Goal: Task Accomplishment & Management: Complete application form

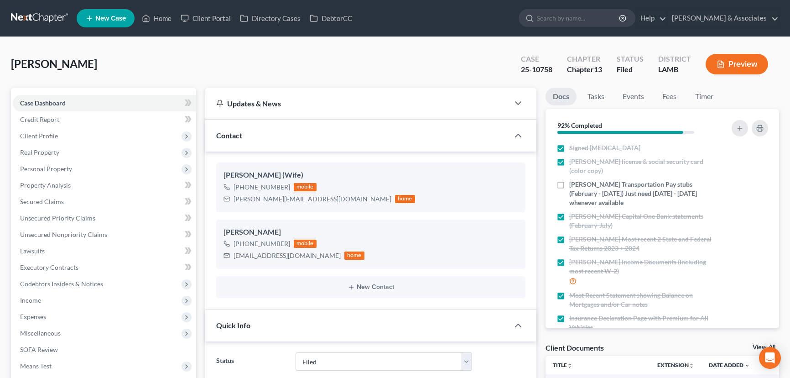
select select "8"
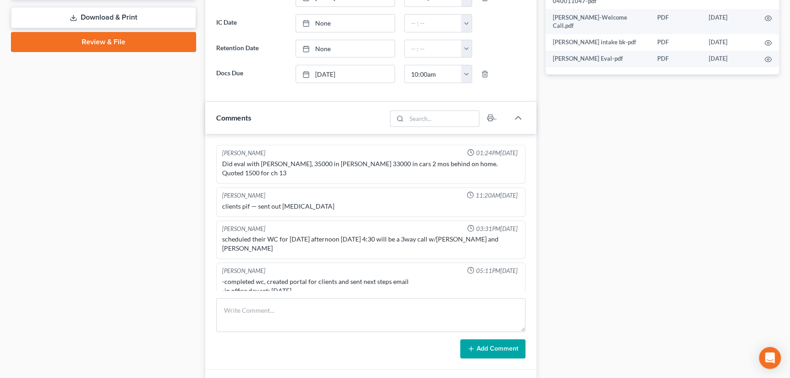
scroll to position [661, 0]
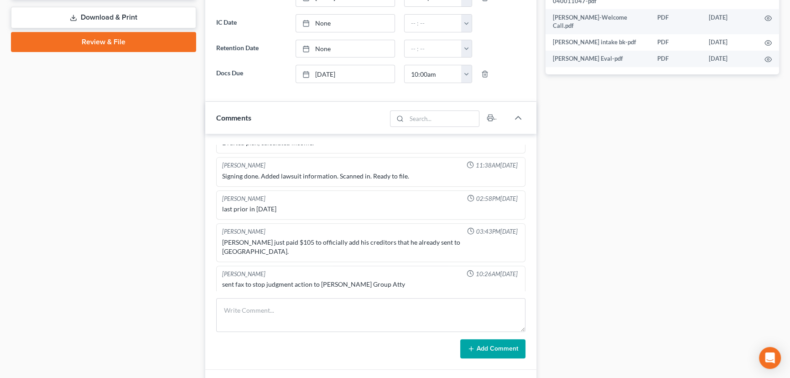
click at [161, 266] on div "Case Dashboard Payments Invoices Payments Payments Credit Report Client Profile" at bounding box center [103, 85] width 194 height 825
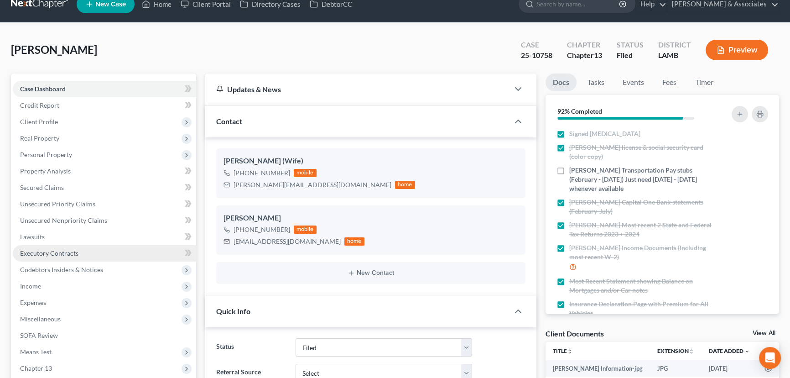
scroll to position [0, 0]
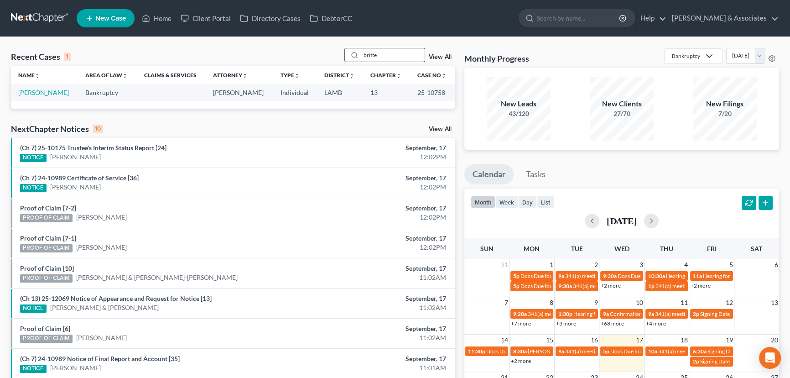
click at [392, 59] on input "britte" at bounding box center [393, 54] width 64 height 13
click at [43, 88] on td "[PERSON_NAME]" at bounding box center [44, 92] width 67 height 17
click at [43, 91] on link "[PERSON_NAME]" at bounding box center [43, 93] width 51 height 8
click at [381, 50] on input "spiess" at bounding box center [393, 54] width 64 height 13
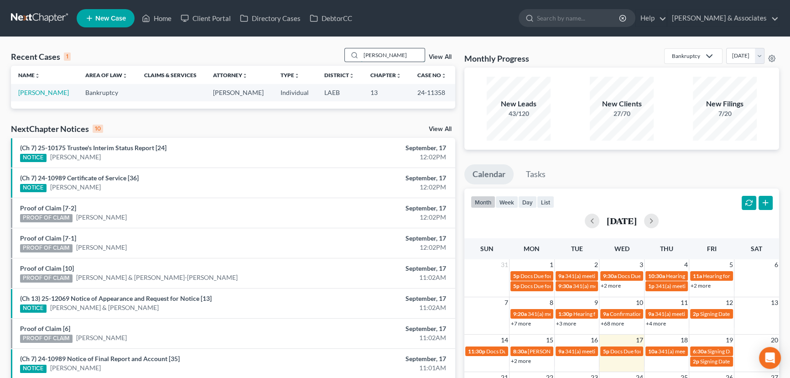
click at [381, 51] on input "spiess" at bounding box center [393, 54] width 64 height 13
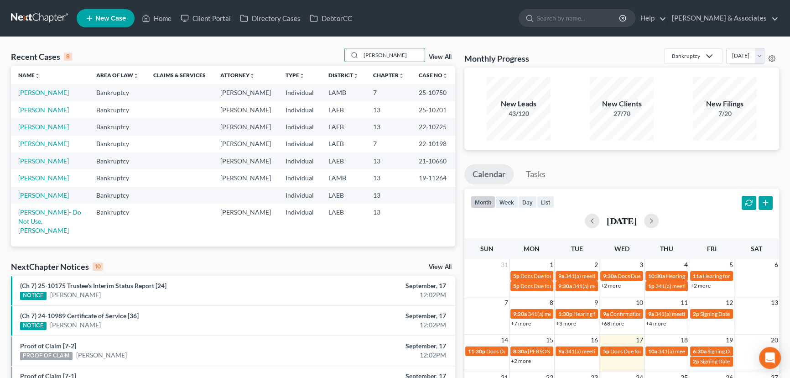
click at [48, 110] on link "[PERSON_NAME]" at bounding box center [43, 110] width 51 height 8
click at [397, 57] on input "blanchard" at bounding box center [393, 54] width 64 height 13
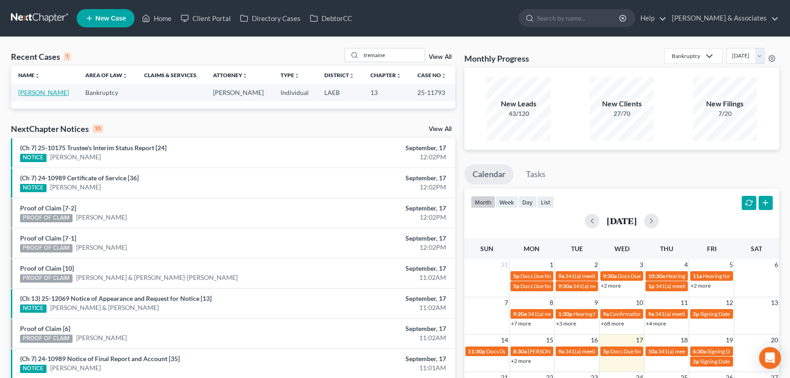
click at [43, 94] on link "Johnson, Tremaine" at bounding box center [43, 93] width 51 height 8
click at [401, 58] on input "tremaine" at bounding box center [393, 54] width 64 height 13
type input "25-10593"
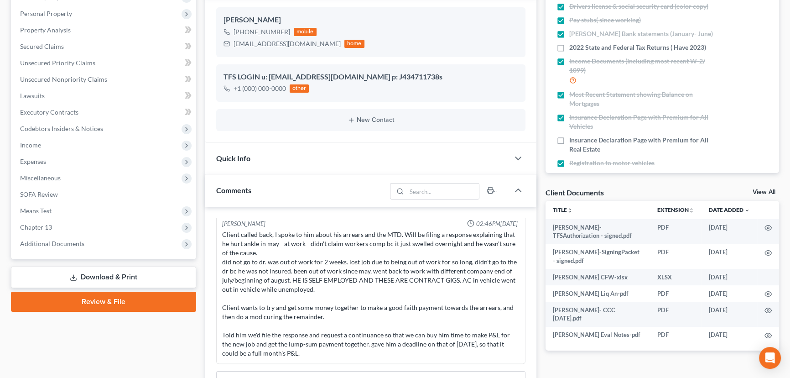
scroll to position [249, 0]
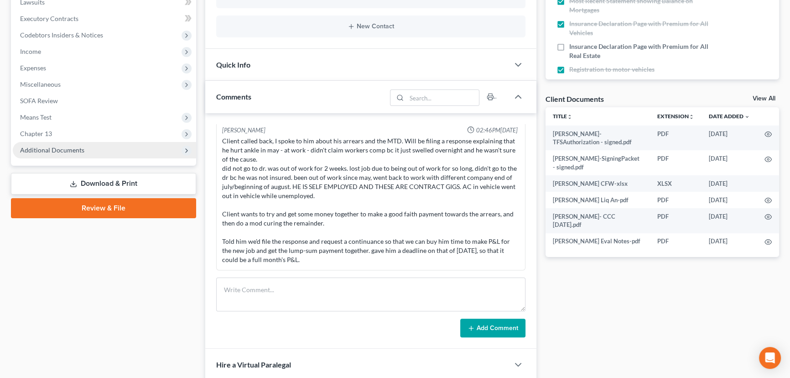
click at [96, 143] on span "Additional Documents" at bounding box center [104, 150] width 183 height 16
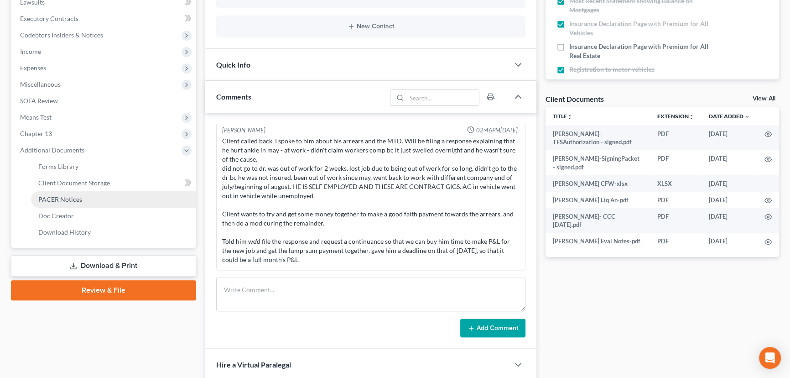
click at [90, 200] on link "PACER Notices" at bounding box center [113, 199] width 165 height 16
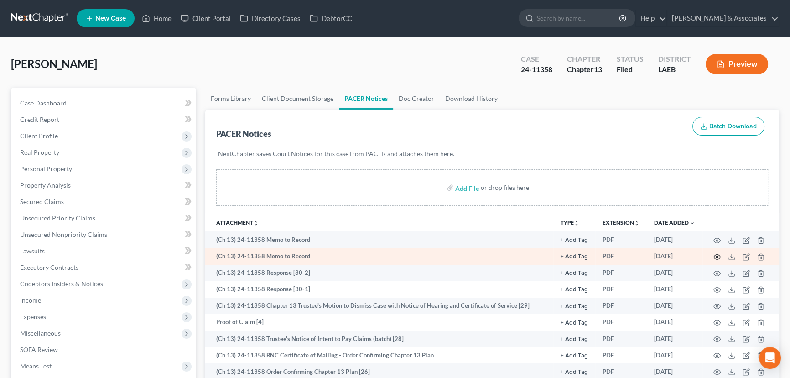
click at [719, 255] on icon "button" at bounding box center [717, 256] width 7 height 7
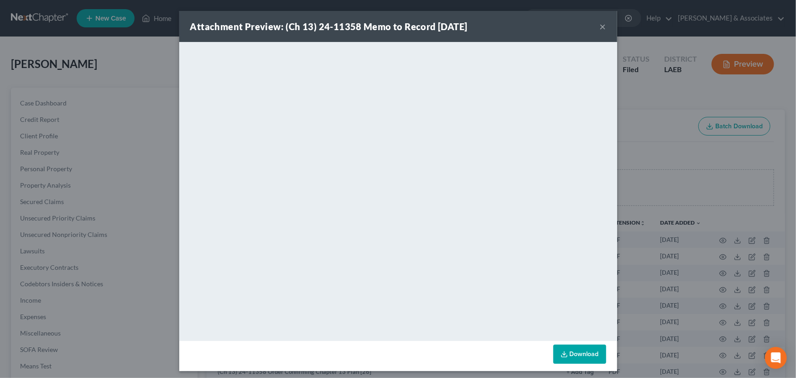
click at [601, 22] on button "×" at bounding box center [603, 26] width 6 height 11
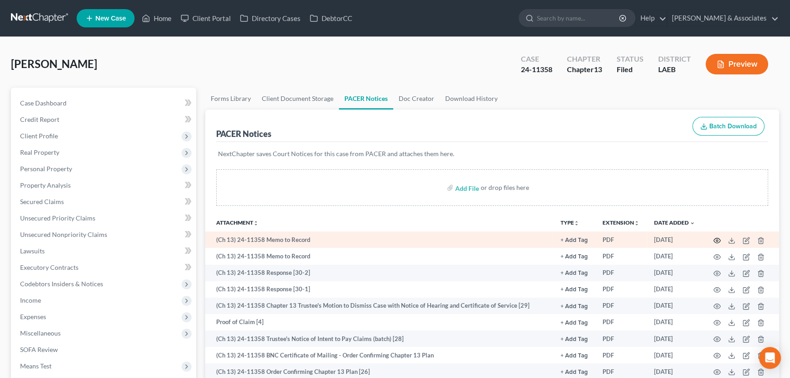
click at [717, 237] on icon "button" at bounding box center [717, 240] width 7 height 7
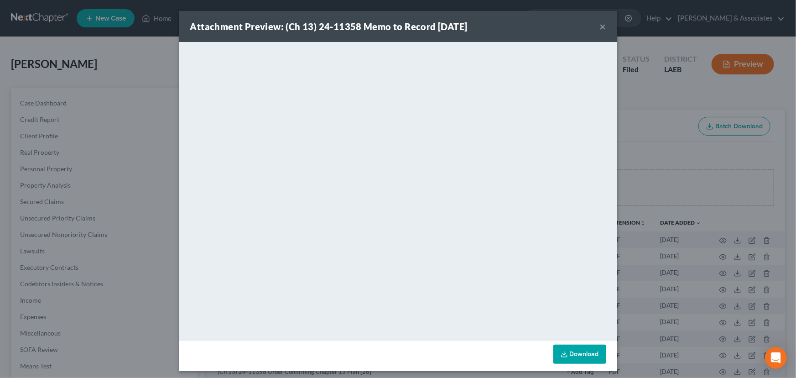
click at [600, 26] on button "×" at bounding box center [603, 26] width 6 height 11
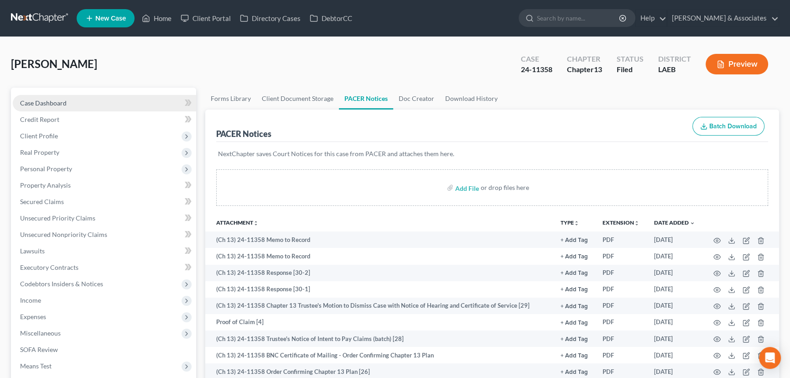
click at [75, 98] on link "Case Dashboard" at bounding box center [104, 103] width 183 height 16
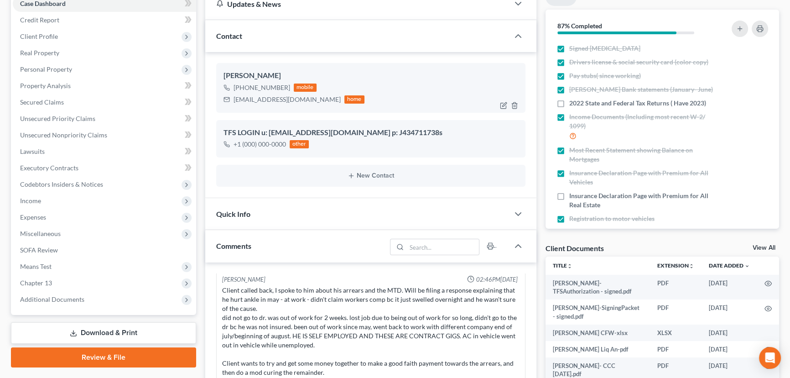
scroll to position [249, 0]
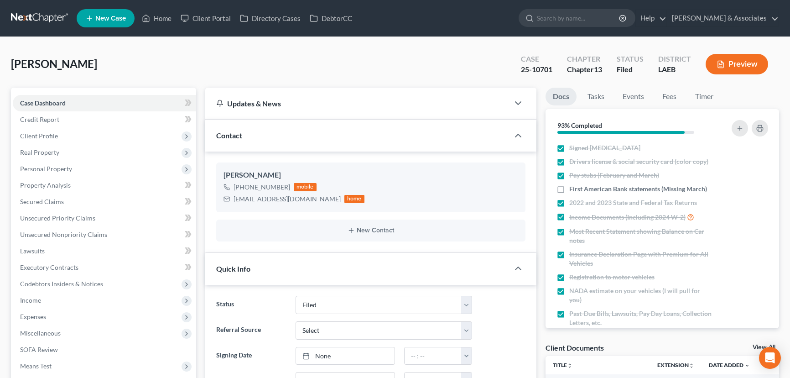
select select "8"
select select "0"
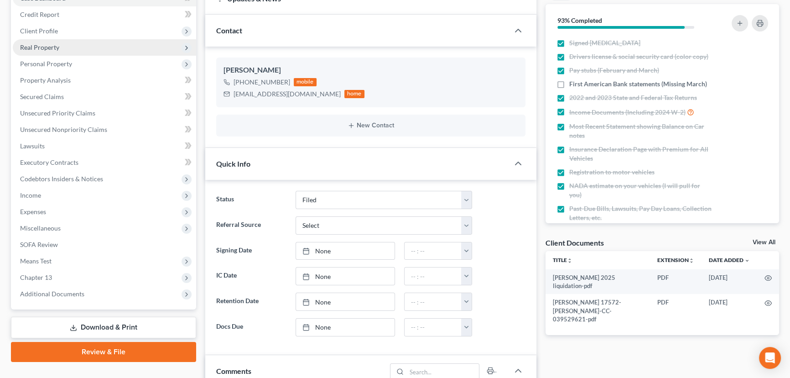
scroll to position [207, 0]
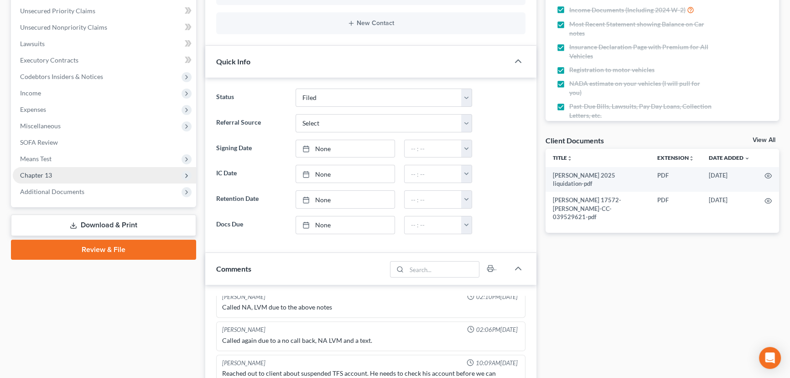
click at [68, 175] on span "Chapter 13" at bounding box center [104, 175] width 183 height 16
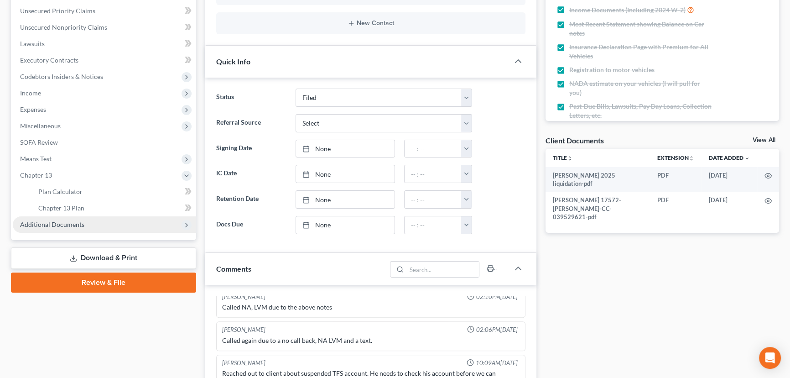
click at [73, 223] on span "Additional Documents" at bounding box center [52, 224] width 64 height 8
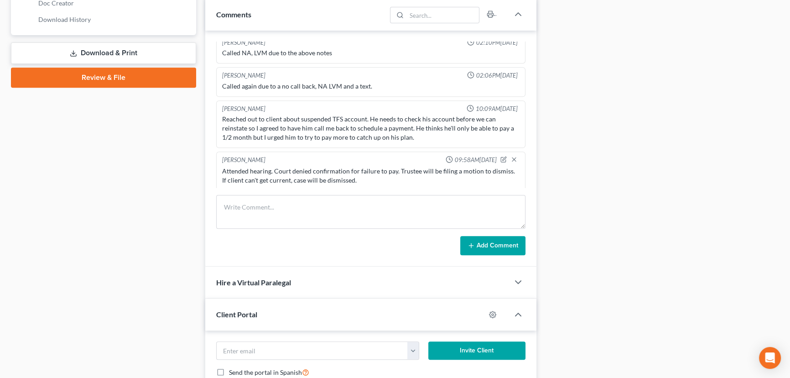
scroll to position [415, 0]
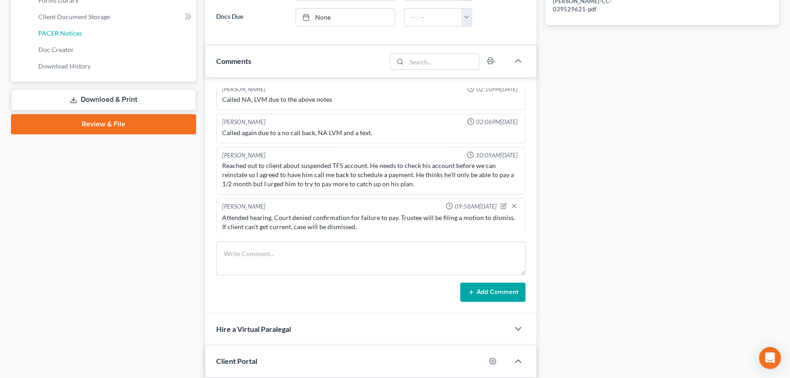
click at [86, 33] on link "PACER Notices" at bounding box center [113, 33] width 165 height 16
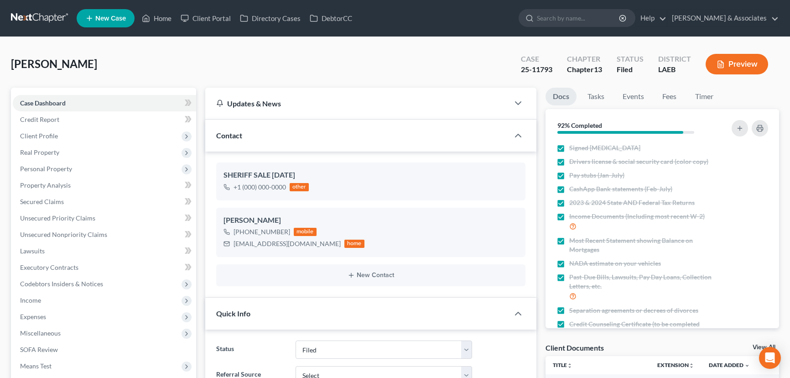
select select "8"
select select "0"
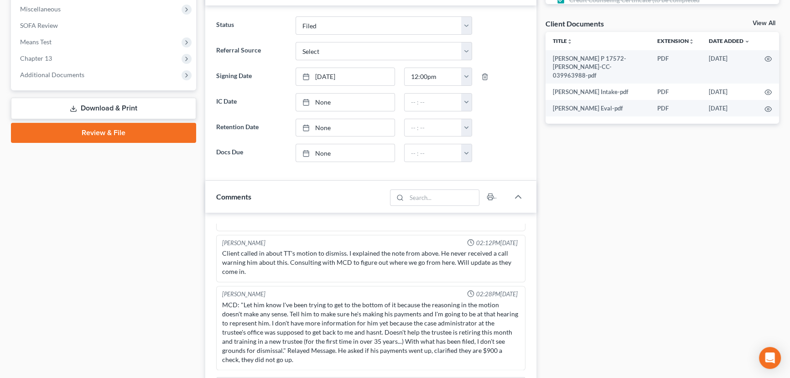
scroll to position [373, 0]
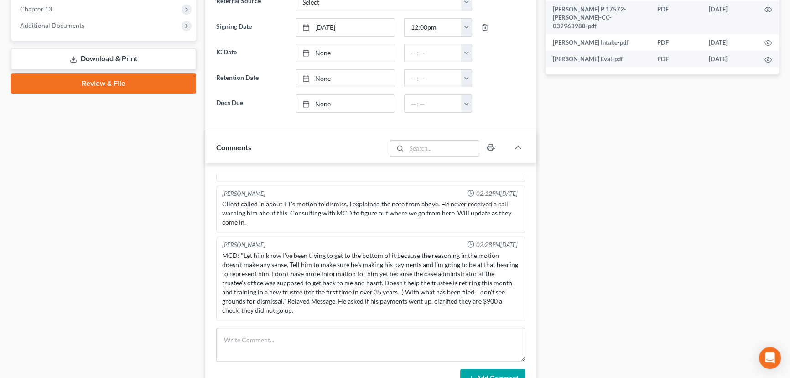
click at [114, 185] on div "Case Dashboard Payments Invoices Payments Payments Credit Report Client Profile" at bounding box center [103, 223] width 194 height 1018
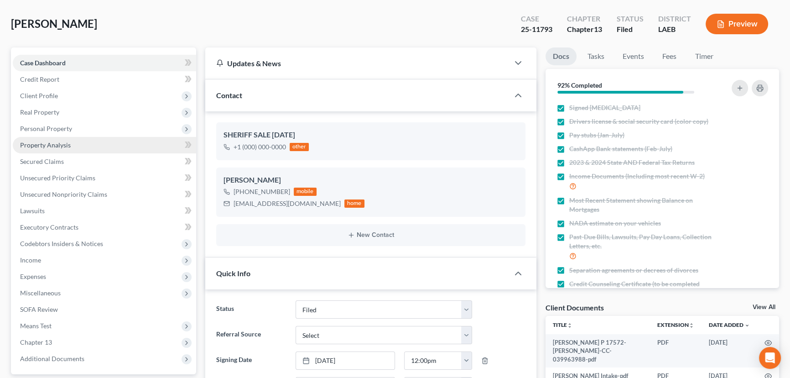
scroll to position [0, 0]
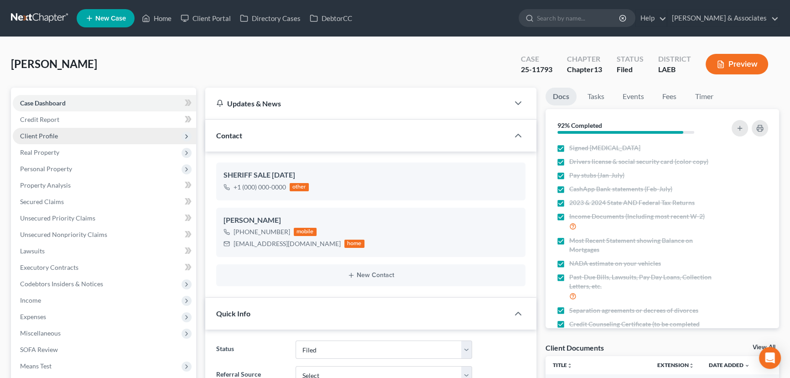
click at [73, 136] on span "Client Profile" at bounding box center [104, 136] width 183 height 16
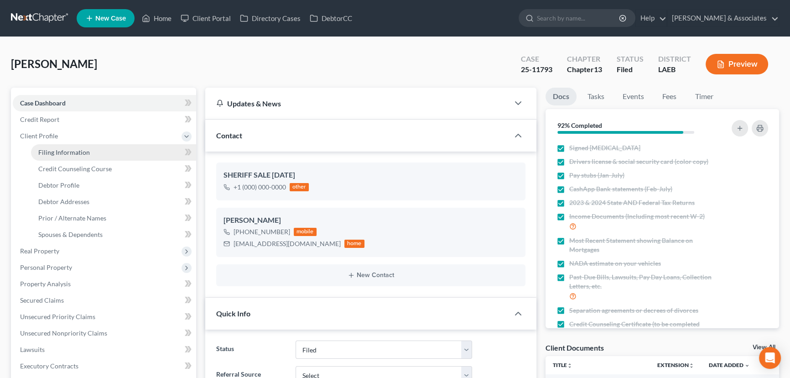
click at [68, 151] on span "Filing Information" at bounding box center [64, 152] width 52 height 8
select select "1"
select select "0"
select select "3"
select select "19"
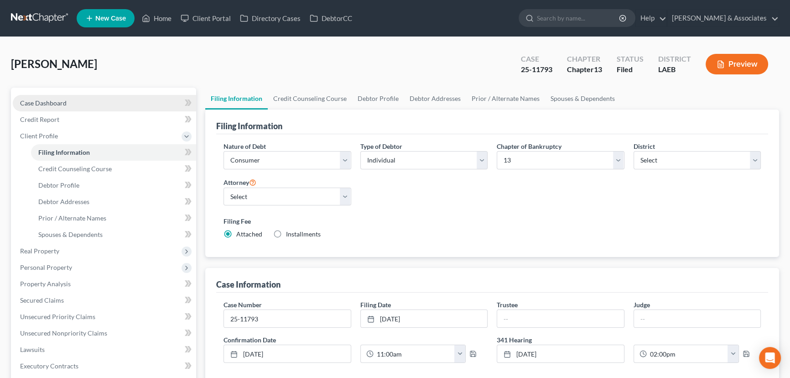
click at [87, 104] on link "Case Dashboard" at bounding box center [104, 103] width 183 height 16
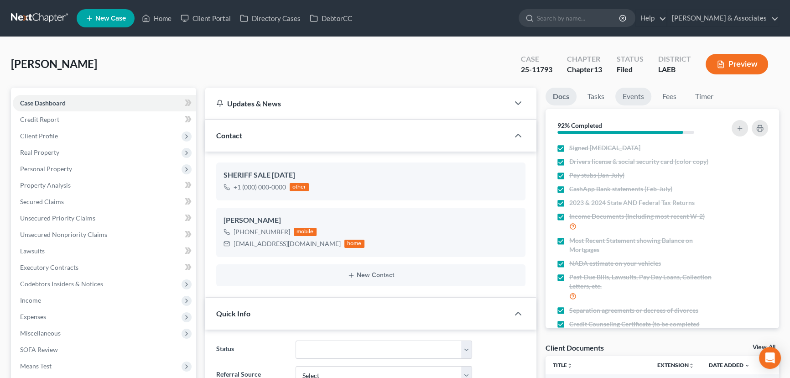
click at [635, 95] on link "Events" at bounding box center [633, 97] width 36 height 18
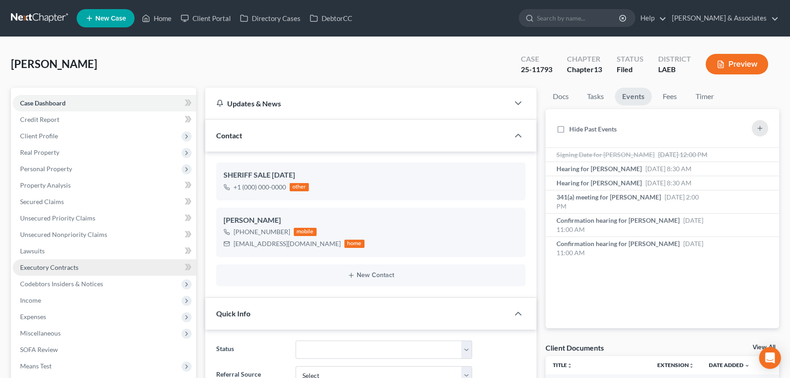
scroll to position [83, 0]
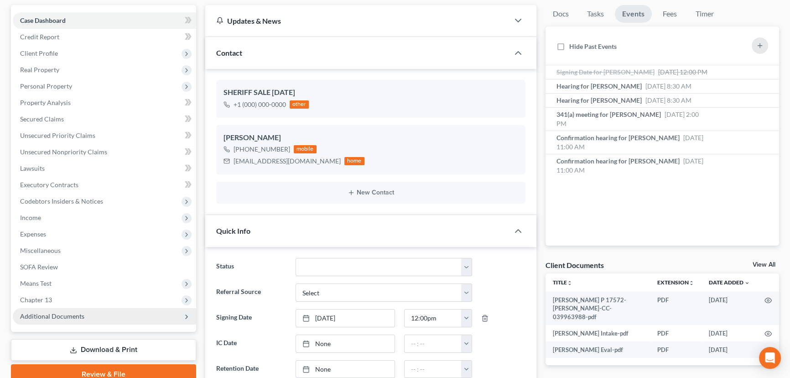
click at [87, 311] on span "Additional Documents" at bounding box center [104, 316] width 183 height 16
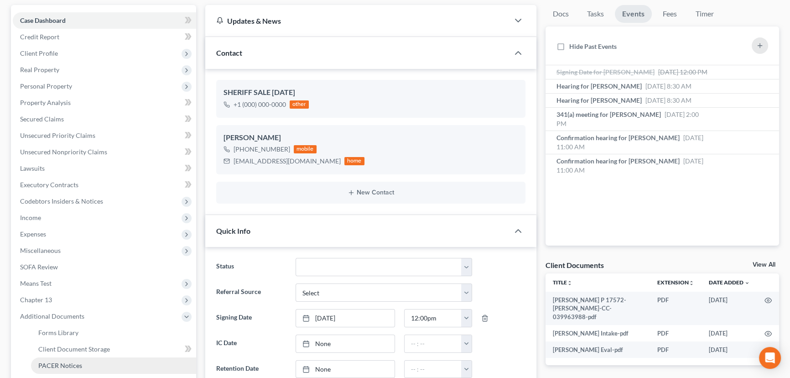
click at [91, 360] on link "PACER Notices" at bounding box center [113, 365] width 165 height 16
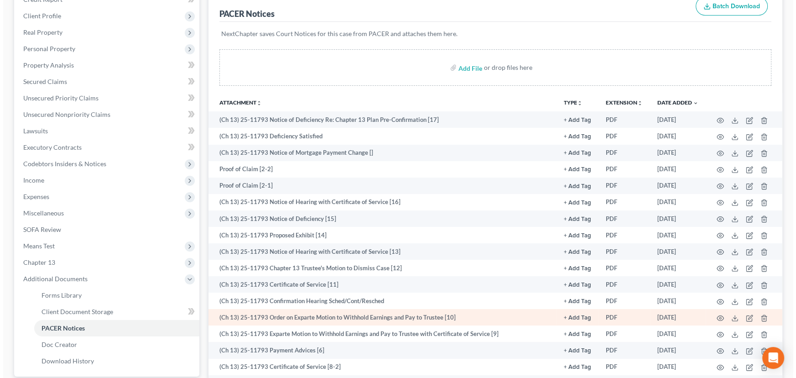
scroll to position [124, 0]
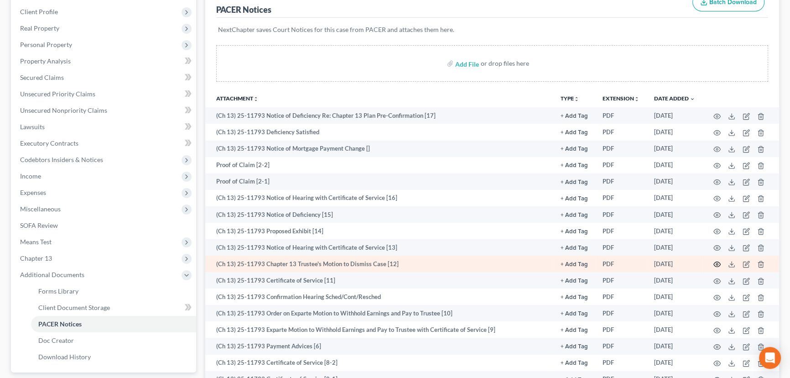
click at [718, 264] on icon "button" at bounding box center [717, 264] width 7 height 7
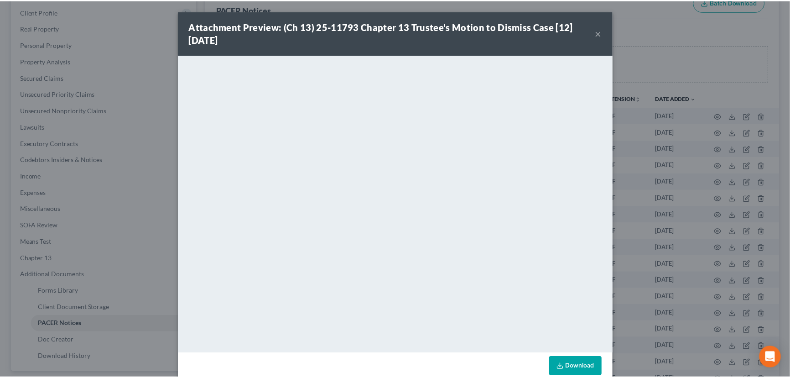
scroll to position [16, 0]
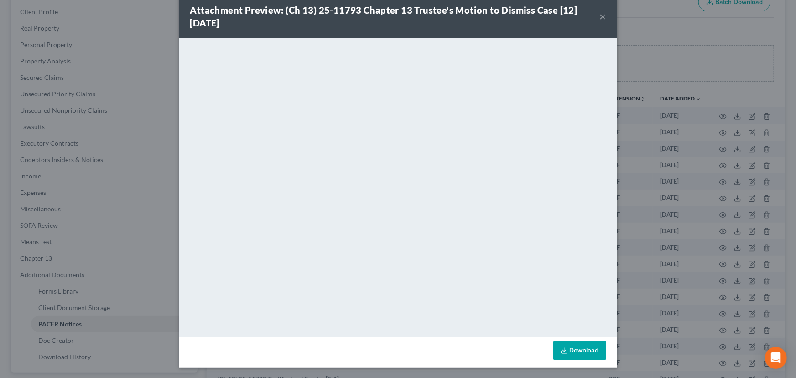
click at [602, 16] on button "×" at bounding box center [603, 16] width 6 height 11
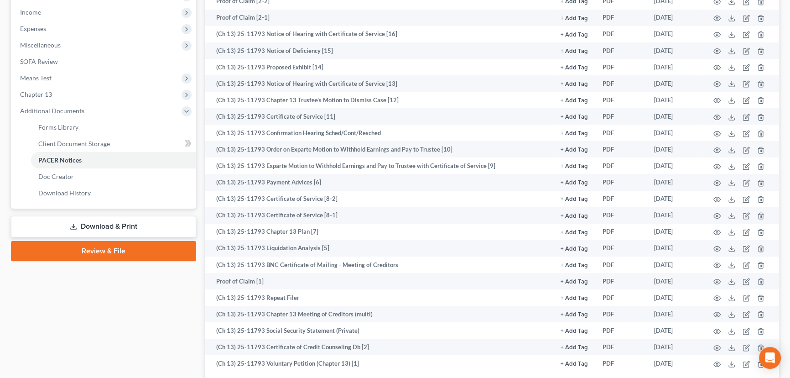
scroll to position [166, 0]
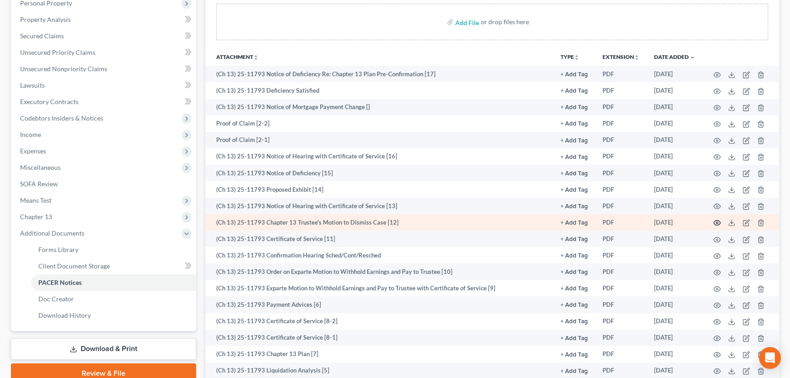
click at [718, 221] on icon "button" at bounding box center [717, 222] width 7 height 7
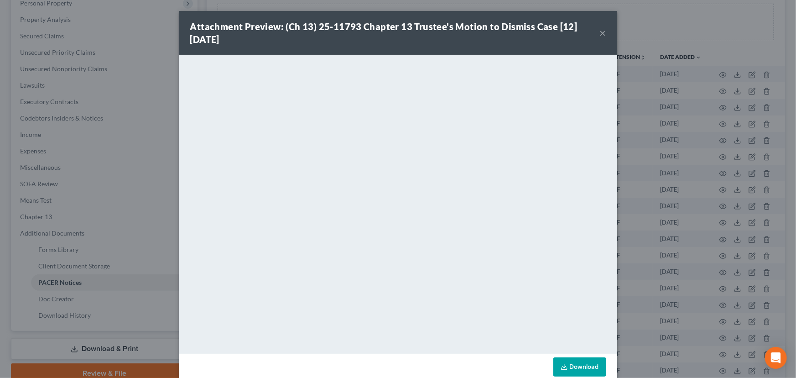
click at [600, 34] on button "×" at bounding box center [603, 32] width 6 height 11
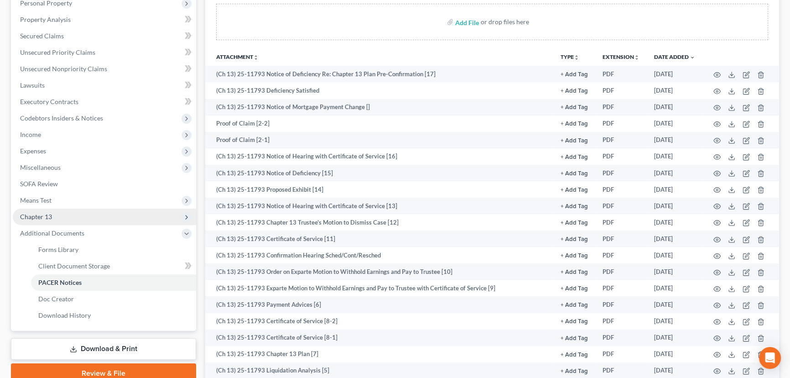
click at [42, 213] on span "Chapter 13" at bounding box center [36, 217] width 32 height 8
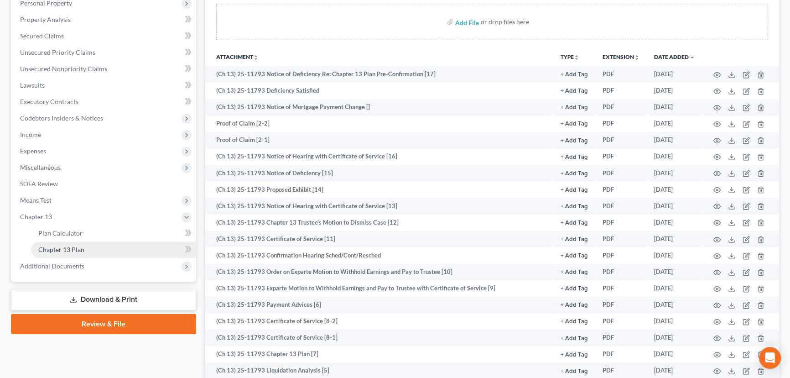
click at [89, 246] on link "Chapter 13 Plan" at bounding box center [113, 249] width 165 height 16
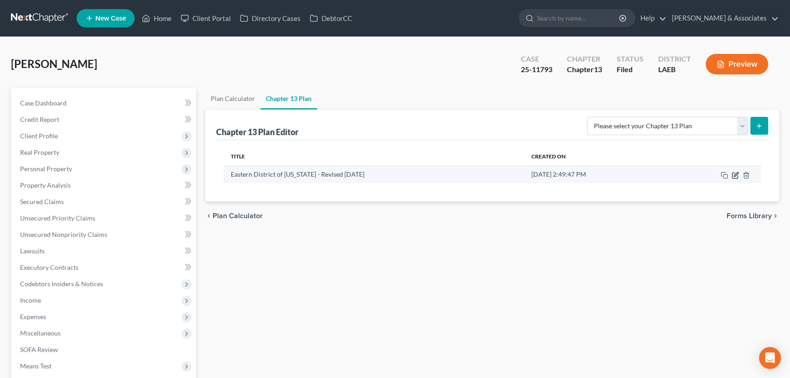
click at [732, 177] on icon "button" at bounding box center [734, 174] width 5 height 5
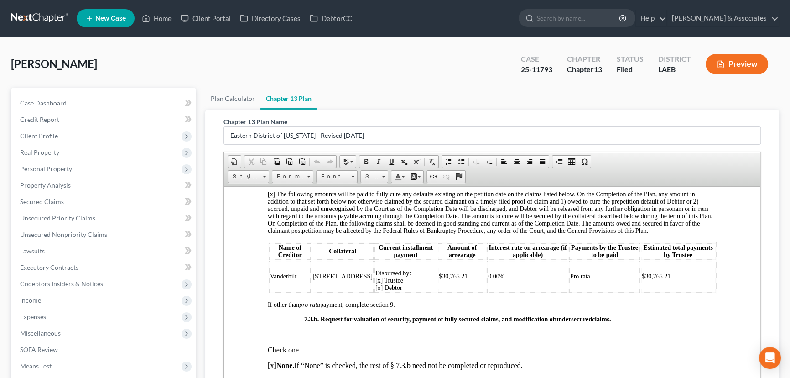
scroll to position [2074, 0]
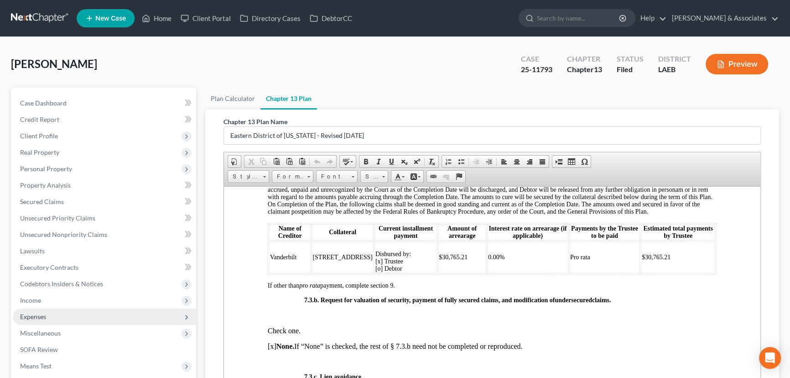
click at [44, 319] on span "Expenses" at bounding box center [33, 317] width 26 height 8
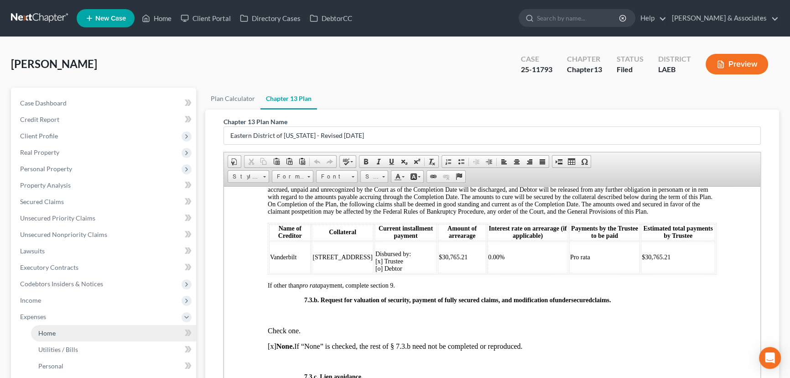
click at [51, 331] on span "Home" at bounding box center [46, 333] width 17 height 8
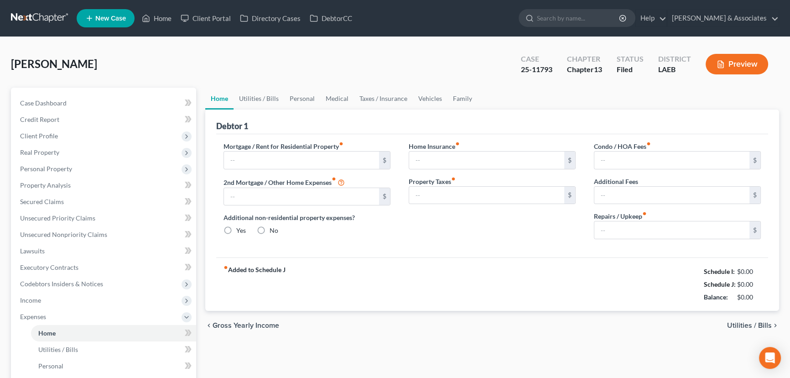
type input "650.00"
radio input "true"
type input "0.00"
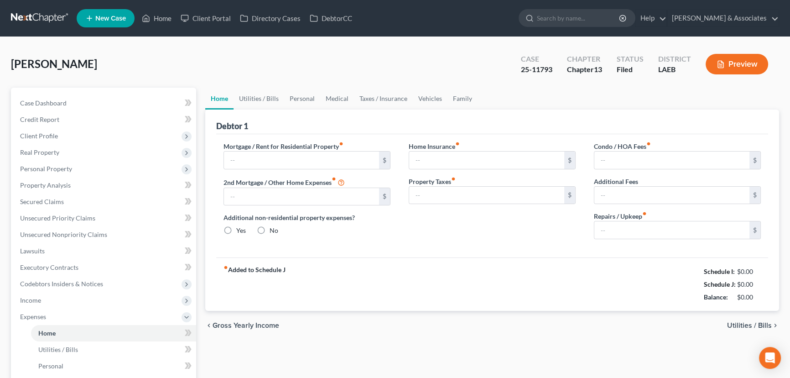
type input "0.00"
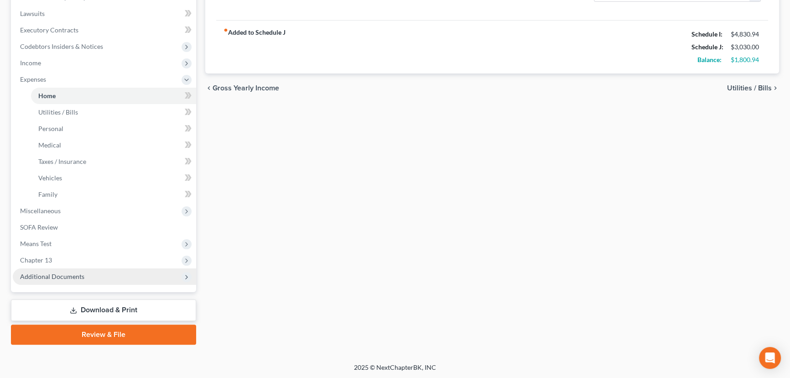
click at [80, 282] on span "Additional Documents" at bounding box center [104, 276] width 183 height 16
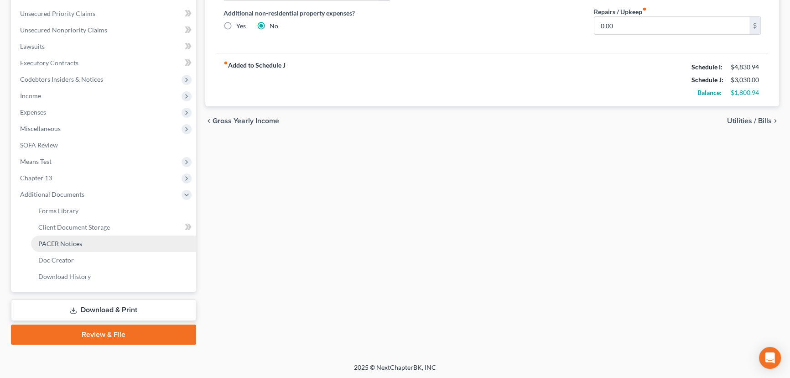
click at [92, 238] on link "PACER Notices" at bounding box center [113, 243] width 165 height 16
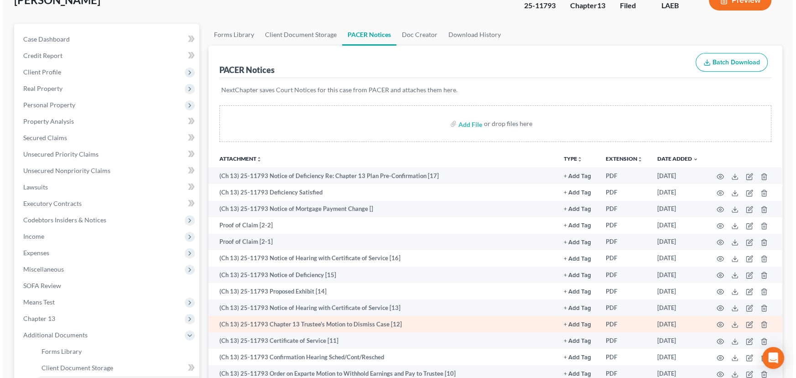
scroll to position [83, 0]
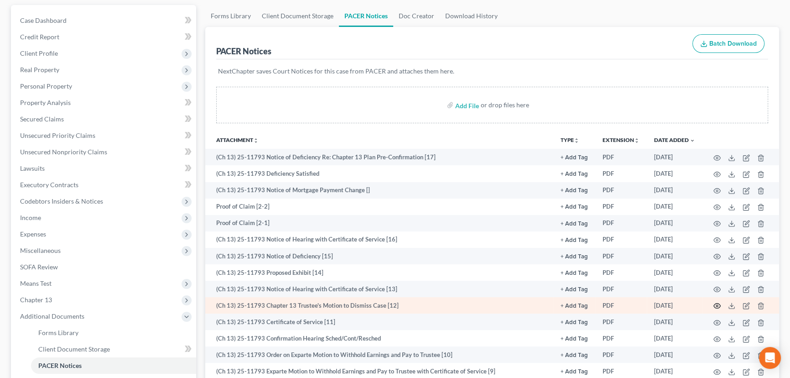
click at [717, 302] on icon "button" at bounding box center [717, 305] width 7 height 7
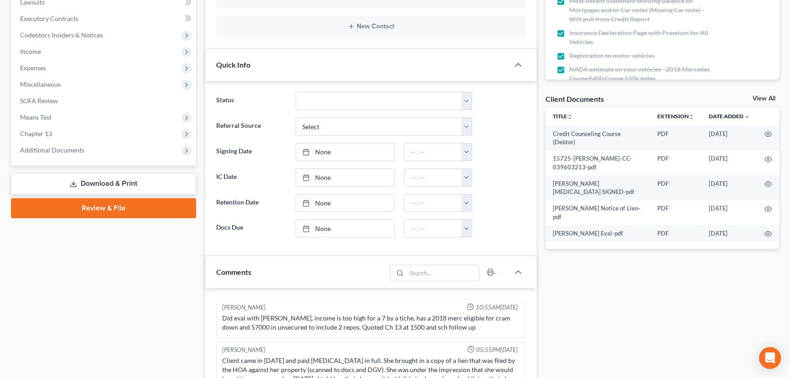
scroll to position [3432, 0]
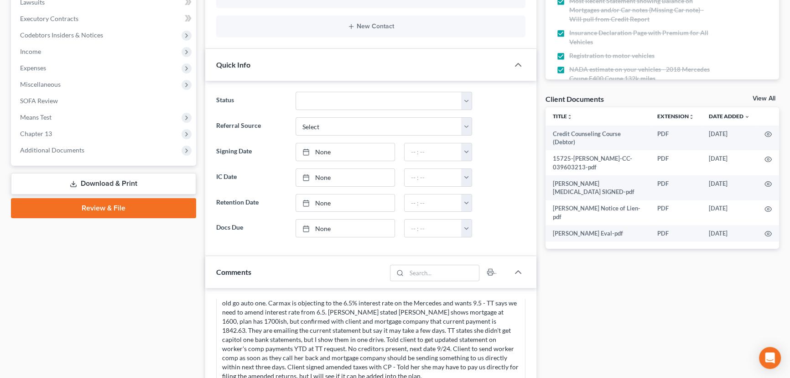
click at [81, 156] on span "Additional Documents" at bounding box center [104, 150] width 183 height 16
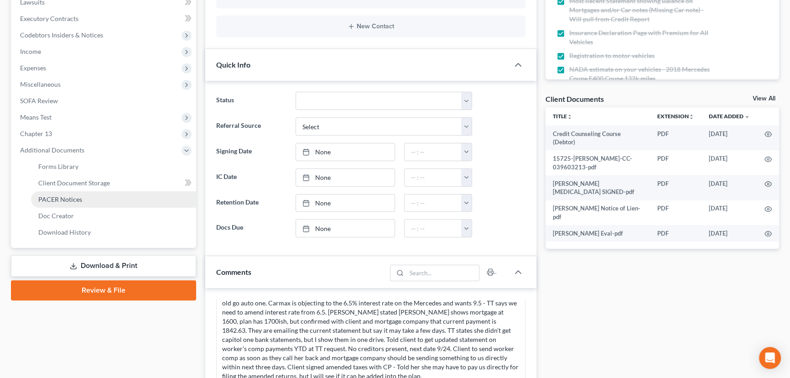
click at [92, 201] on link "PACER Notices" at bounding box center [113, 199] width 165 height 16
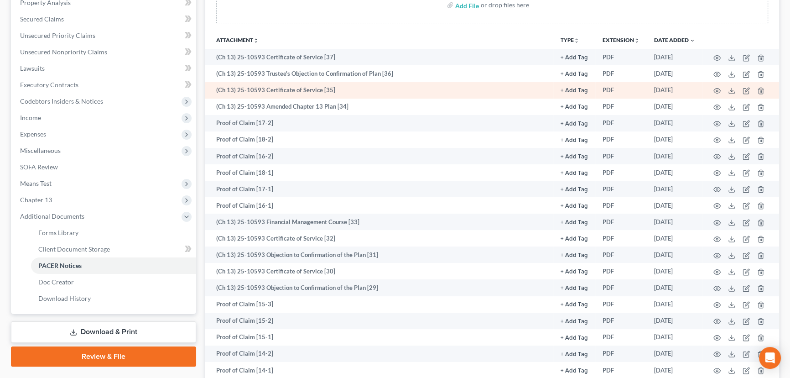
scroll to position [207, 0]
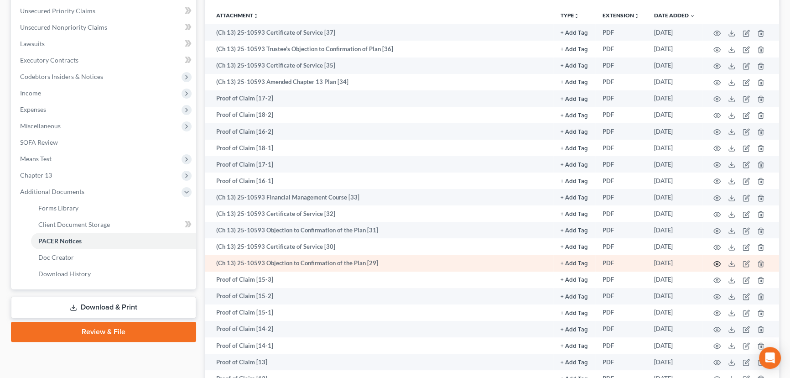
click at [716, 260] on icon "button" at bounding box center [717, 263] width 7 height 7
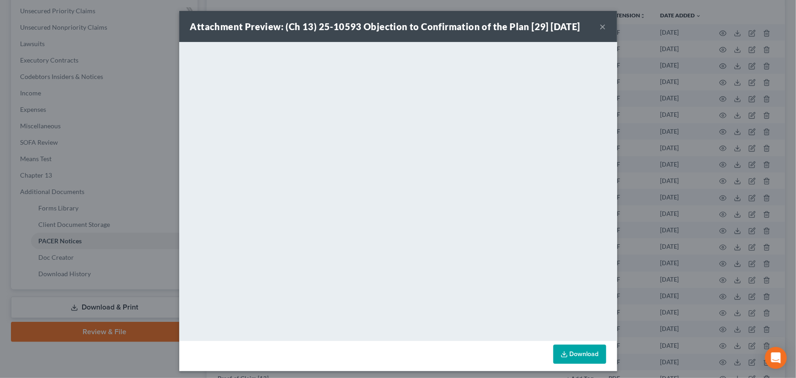
click at [600, 27] on button "×" at bounding box center [603, 26] width 6 height 11
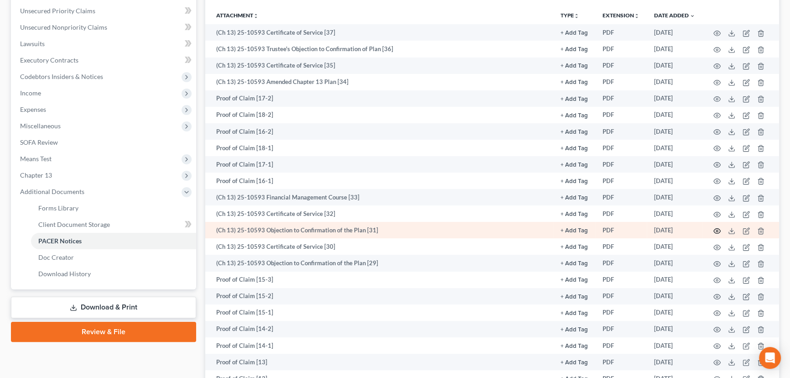
click at [718, 228] on icon "button" at bounding box center [717, 230] width 7 height 7
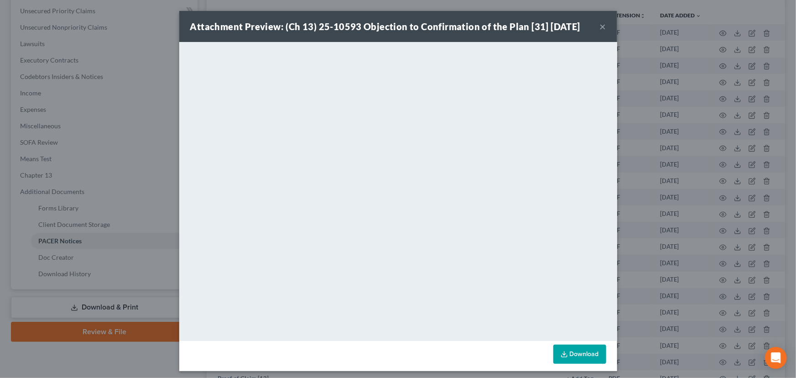
click at [602, 30] on button "×" at bounding box center [603, 26] width 6 height 11
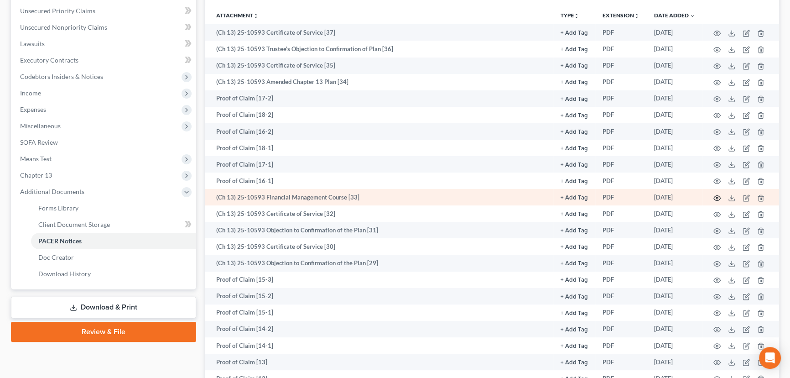
click at [717, 197] on circle "button" at bounding box center [717, 198] width 2 height 2
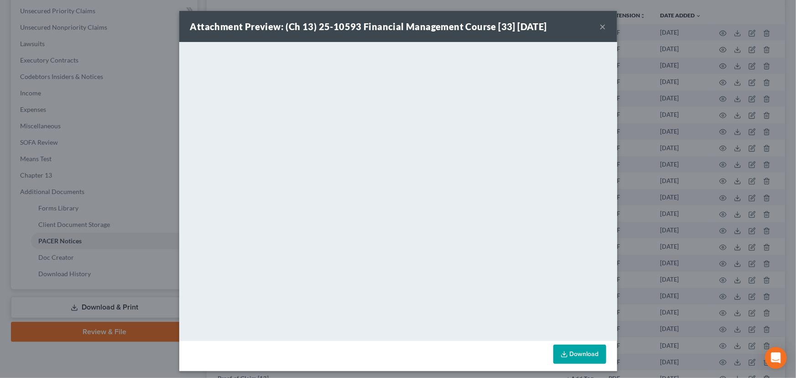
click at [601, 30] on button "×" at bounding box center [603, 26] width 6 height 11
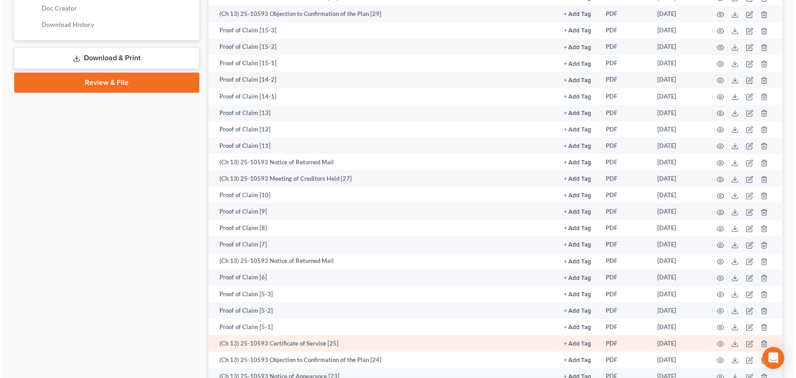
scroll to position [539, 0]
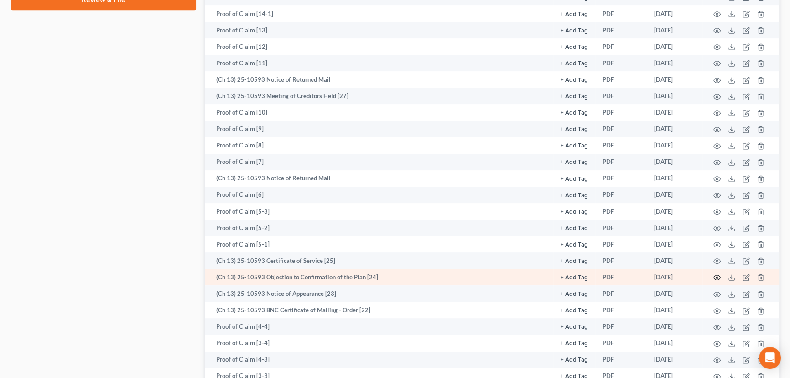
click at [718, 274] on icon "button" at bounding box center [717, 277] width 7 height 7
